Goal: Task Accomplishment & Management: Manage account settings

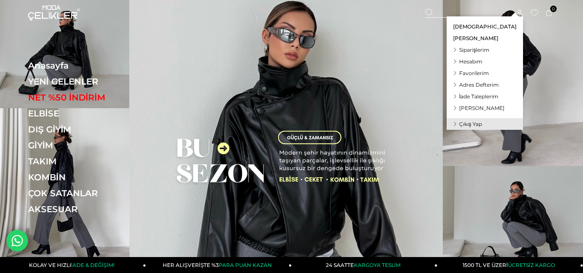
click at [489, 47] on span "Siparişlerim" at bounding box center [474, 50] width 30 height 6
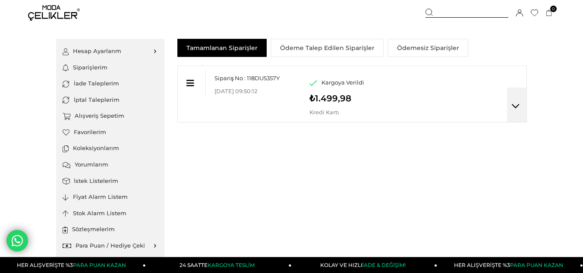
click at [189, 88] on div at bounding box center [192, 83] width 28 height 26
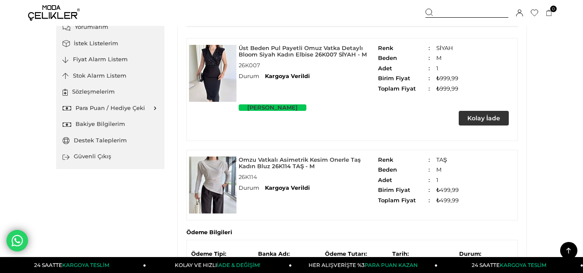
scroll to position [122, 0]
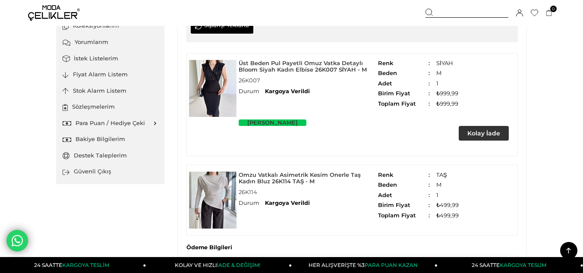
click at [214, 103] on img at bounding box center [212, 88] width 47 height 57
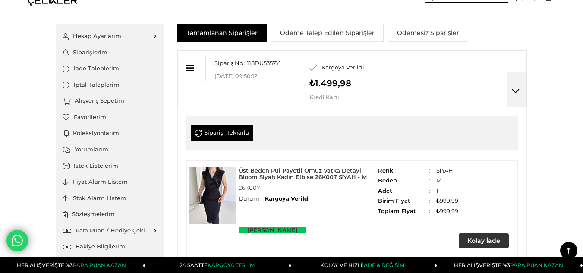
scroll to position [0, 0]
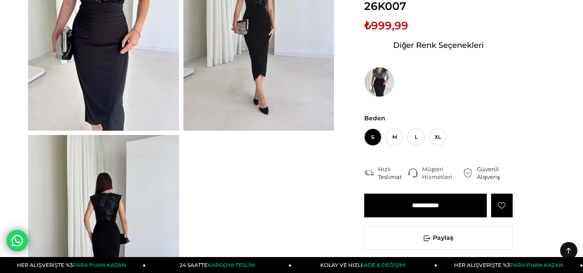
scroll to position [43, 0]
